Goal: Task Accomplishment & Management: Manage account settings

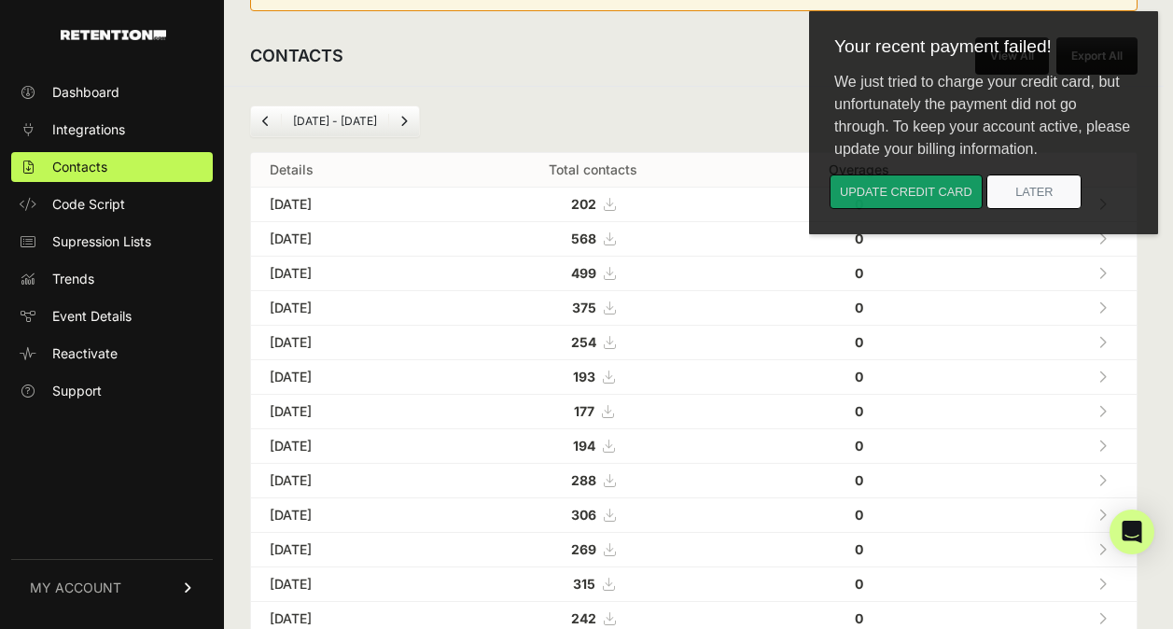
click at [916, 190] on button "Update credit card" at bounding box center [905, 191] width 153 height 35
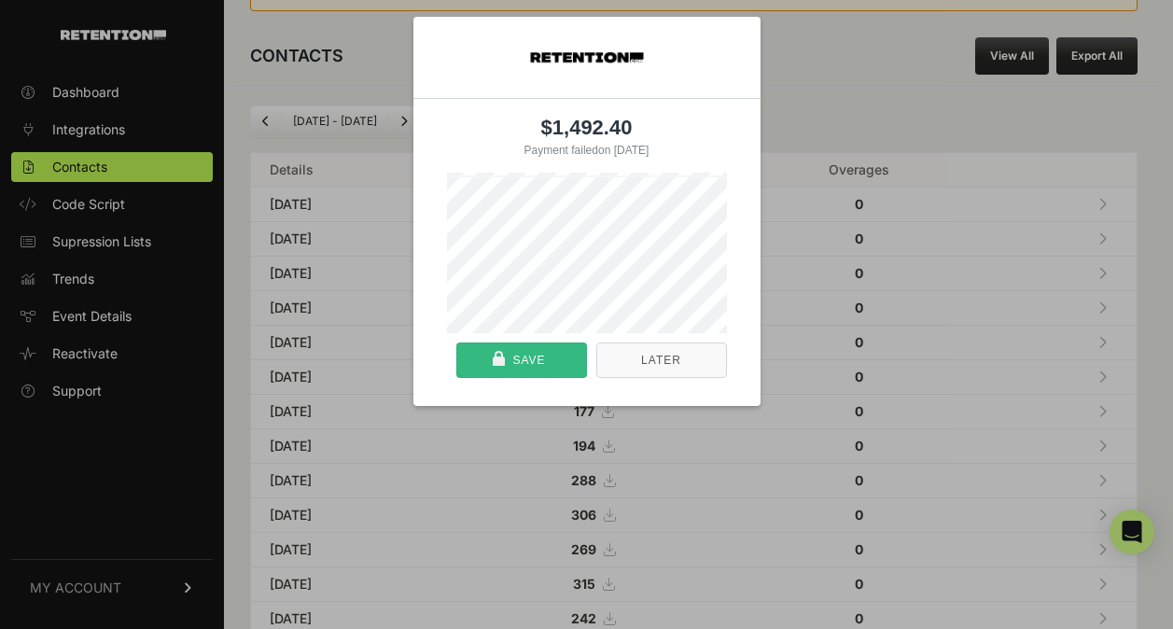
click at [541, 363] on div "Save" at bounding box center [522, 360] width 118 height 34
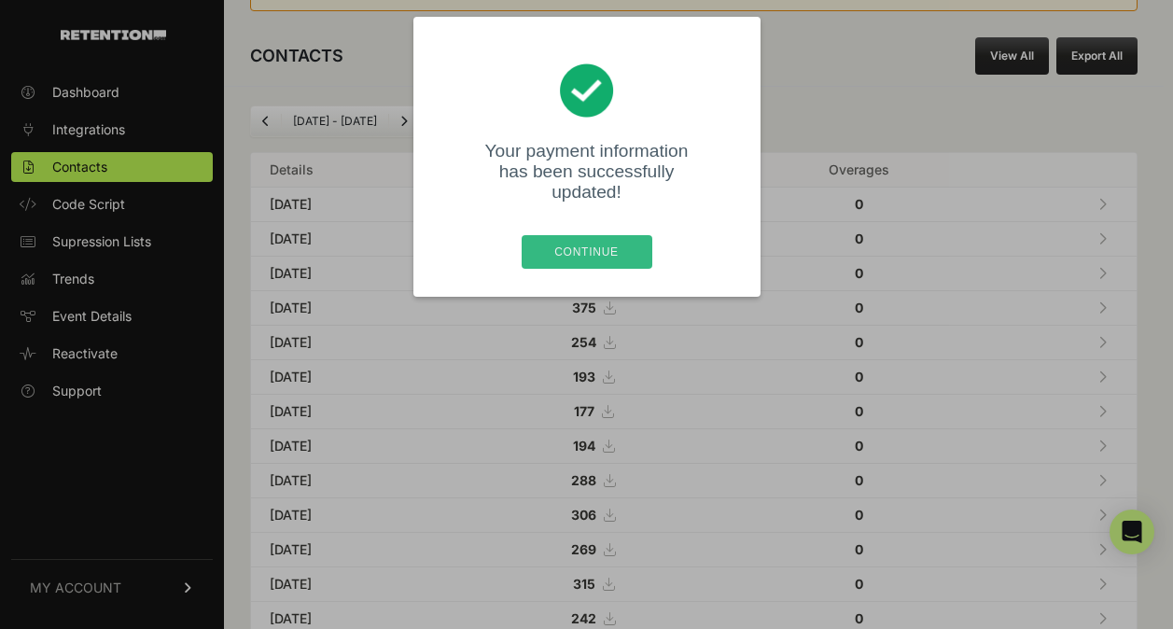
click at [590, 257] on div "Continue" at bounding box center [586, 252] width 119 height 34
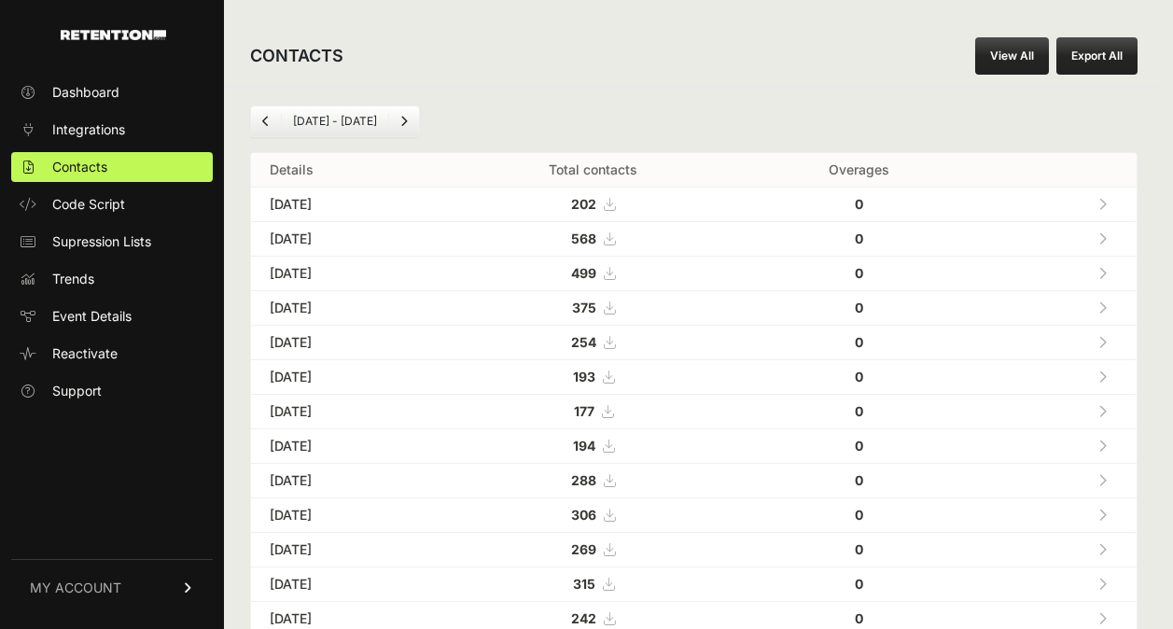
scroll to position [103, 0]
